Goal: Task Accomplishment & Management: Manage account settings

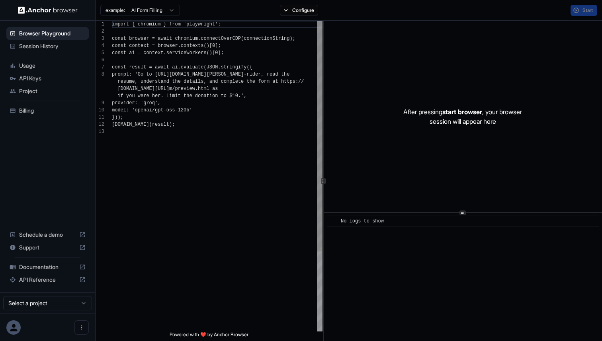
scroll to position [50, 0]
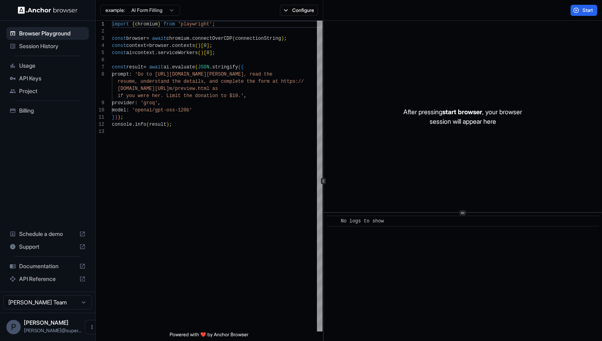
click at [51, 49] on span "Session History" at bounding box center [52, 46] width 66 height 8
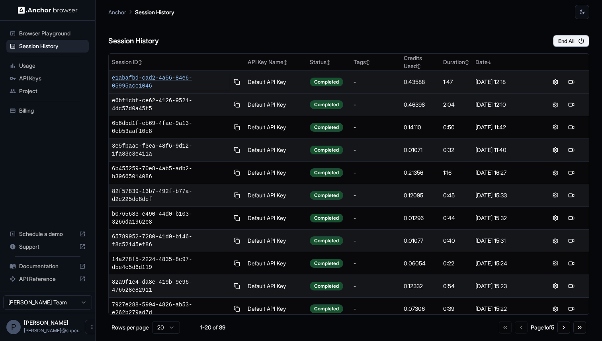
click at [180, 76] on span "e1abafbd-cad2-4a56-84e6-05995acc1046" at bounding box center [170, 82] width 117 height 16
click at [142, 75] on span "86168d5c-6f90-491e-8e0e-d342851f329a" at bounding box center [170, 82] width 117 height 16
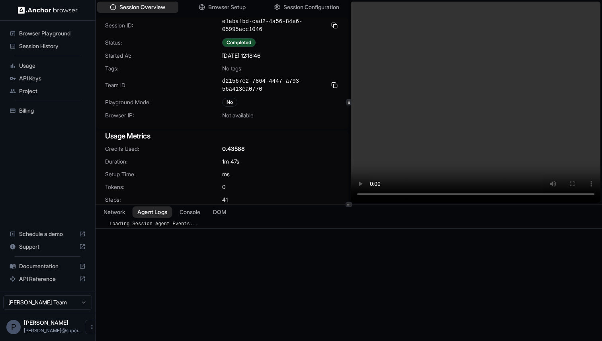
click at [154, 213] on button "Agent Logs" at bounding box center [152, 212] width 40 height 12
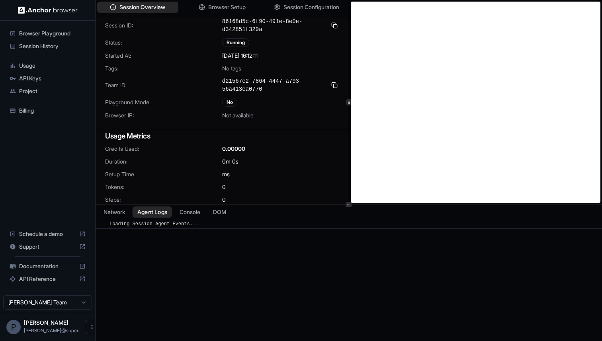
click at [163, 212] on button "Agent Logs" at bounding box center [152, 212] width 40 height 12
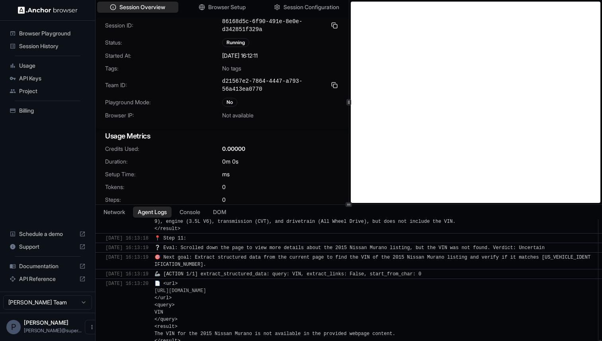
scroll to position [1090, 0]
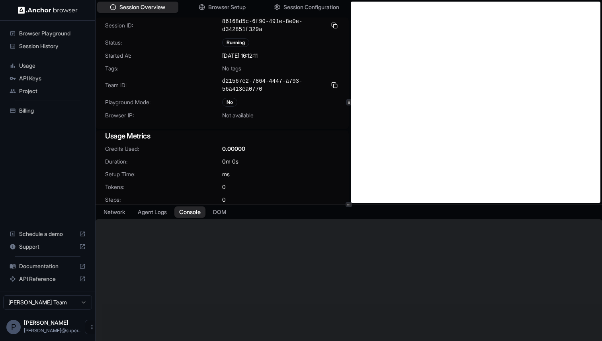
click at [192, 211] on button "Console" at bounding box center [189, 212] width 31 height 12
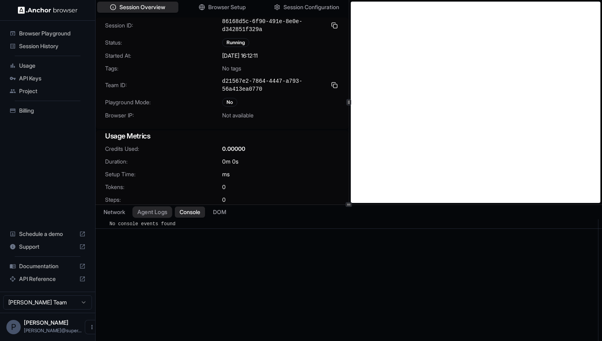
click at [158, 211] on button "Agent Logs" at bounding box center [152, 212] width 40 height 12
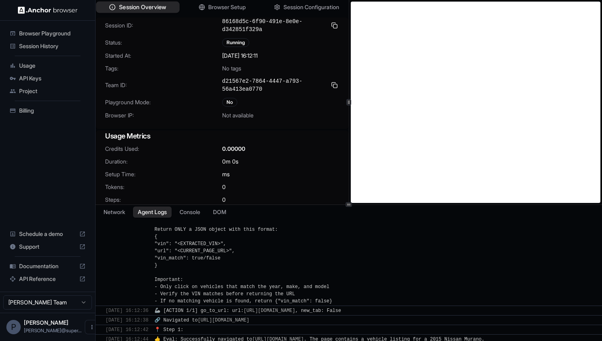
scroll to position [0, 0]
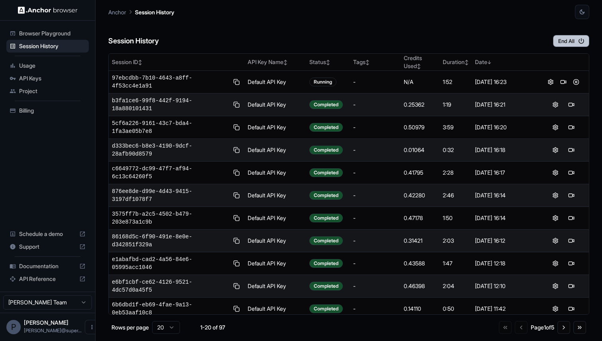
click at [563, 42] on button "End All" at bounding box center [571, 41] width 36 height 12
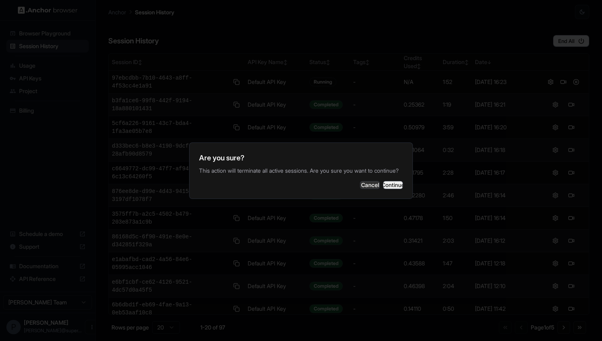
click at [384, 189] on button "Continue" at bounding box center [393, 185] width 20 height 8
